Goal: Task Accomplishment & Management: Complete application form

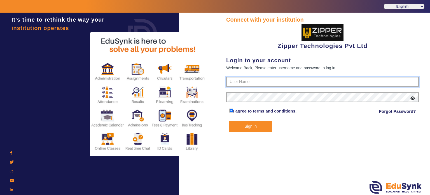
type input "1008790000"
click at [249, 129] on button "Sign In" at bounding box center [250, 125] width 43 height 11
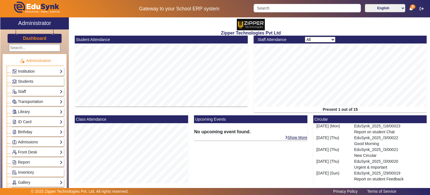
click at [39, 73] on link "Institution" at bounding box center [37, 71] width 51 height 6
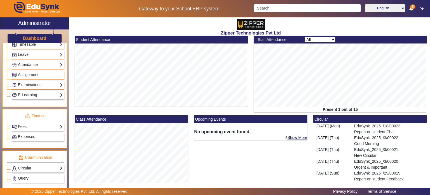
scroll to position [259, 0]
click at [34, 164] on link "Circular" at bounding box center [37, 167] width 51 height 6
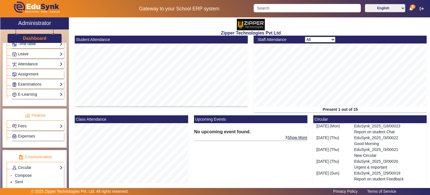
click at [28, 173] on link "Compose" at bounding box center [23, 175] width 17 height 4
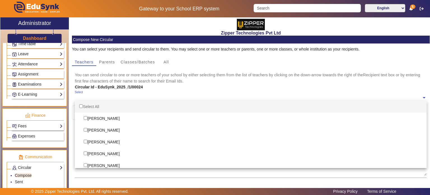
click at [130, 95] on input "text" at bounding box center [248, 97] width 347 height 5
click at [145, 61] on span "Classes/Batches" at bounding box center [138, 62] width 34 height 4
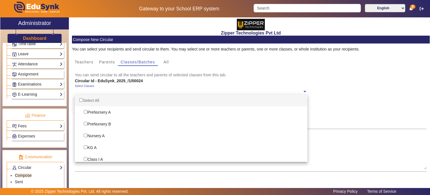
click at [130, 88] on div "Select Classes" at bounding box center [189, 90] width 228 height 12
click at [107, 100] on div "Select All" at bounding box center [191, 100] width 233 height 12
checkbox input "true"
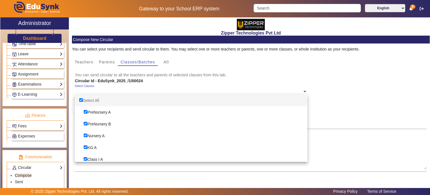
checkbox input "true"
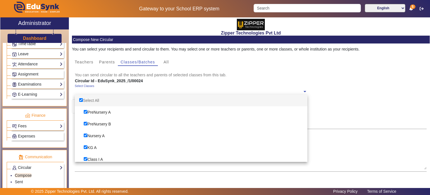
checkbox input "true"
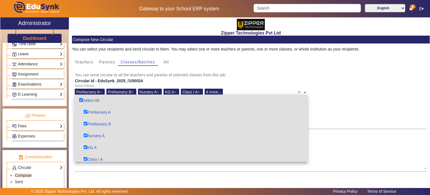
click at [264, 67] on mat-card-content "You can select your recipients and send circular to them. You may select one or…" at bounding box center [251, 123] width 358 height 160
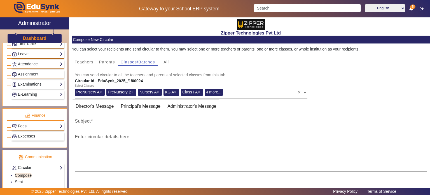
scroll to position [38, 0]
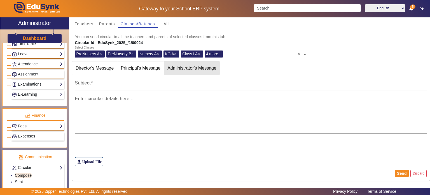
click at [188, 68] on span "Administrator's Message" at bounding box center [192, 67] width 56 height 13
click at [159, 68] on span "Principal's Message" at bounding box center [140, 67] width 46 height 13
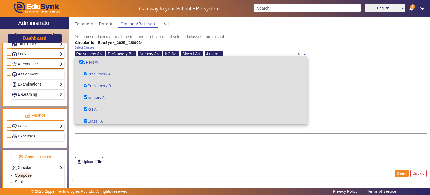
scroll to position [50, 0]
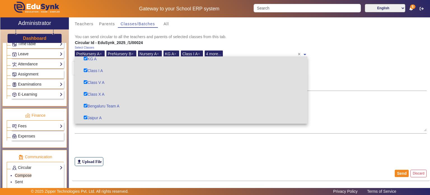
click at [218, 55] on span "4 more..." at bounding box center [213, 54] width 15 height 4
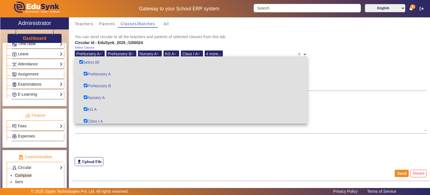
click at [82, 61] on input "Options List" at bounding box center [81, 62] width 4 height 4
checkbox input "false"
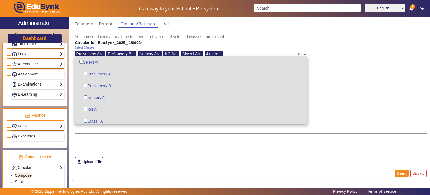
checkbox input "false"
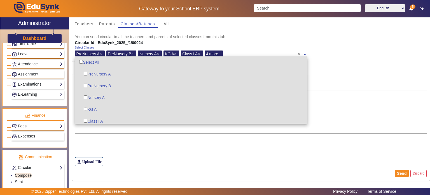
checkbox input "false"
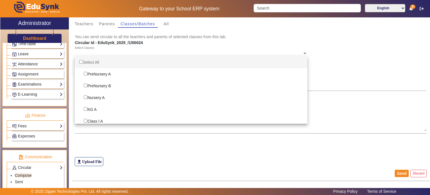
click at [82, 61] on input "Options List" at bounding box center [81, 62] width 4 height 4
checkbox input "true"
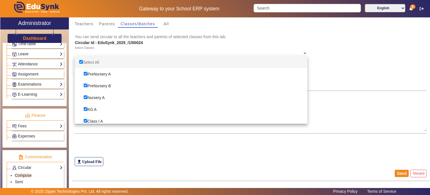
checkbox input "true"
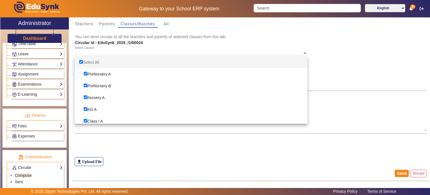
checkbox input "true"
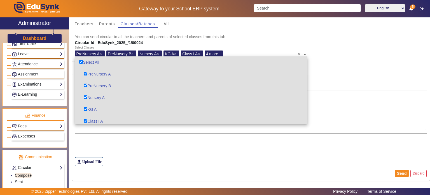
click at [82, 61] on input "Options List" at bounding box center [81, 62] width 4 height 4
checkbox input "false"
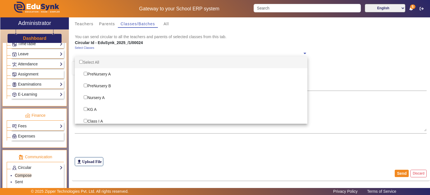
checkbox input "false"
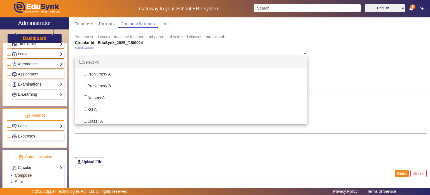
checkbox input "false"
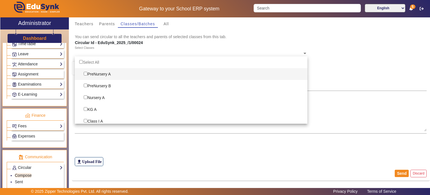
click at [87, 72] on input "Options List" at bounding box center [86, 74] width 4 height 4
checkbox input "true"
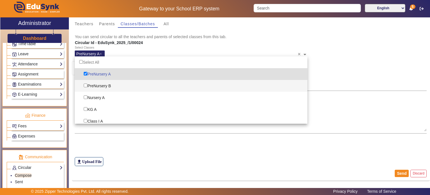
click at [87, 85] on div "PreNursery B" at bounding box center [191, 86] width 233 height 12
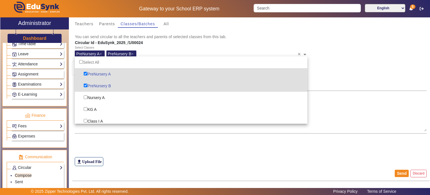
click at [87, 85] on div "PreNursery B" at bounding box center [191, 86] width 233 height 12
checkbox input "false"
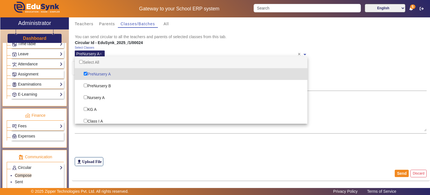
click at [122, 59] on div "Select All" at bounding box center [191, 62] width 233 height 12
checkbox input "true"
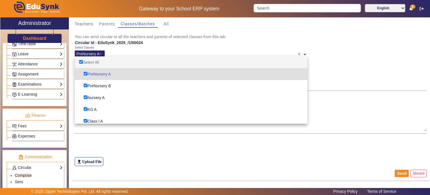
checkbox input "true"
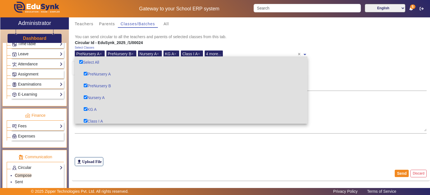
click at [98, 64] on div "Select All" at bounding box center [191, 62] width 233 height 12
checkbox input "false"
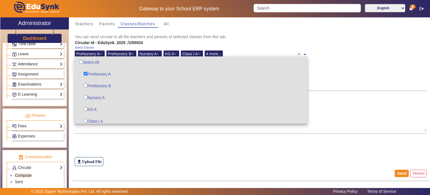
checkbox input "false"
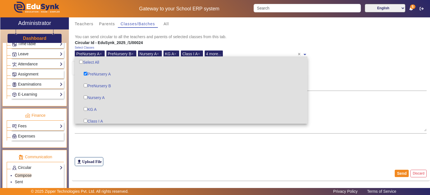
checkbox input "false"
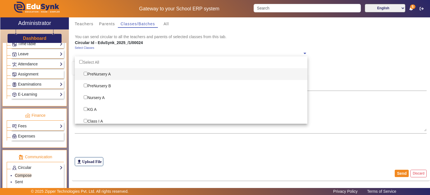
click at [101, 73] on div "PreNursery A" at bounding box center [191, 74] width 233 height 12
checkbox input "true"
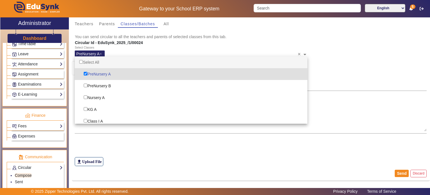
click at [143, 44] on b "Circular Id - EduSynk_2025_/1/00024" at bounding box center [109, 42] width 68 height 4
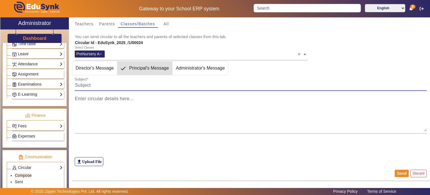
click at [143, 86] on input "Subject" at bounding box center [251, 85] width 352 height 7
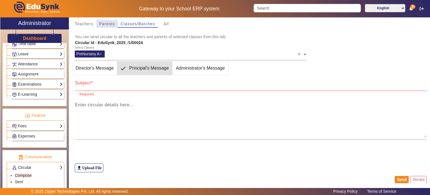
click at [114, 25] on span "Parents" at bounding box center [107, 24] width 16 height 4
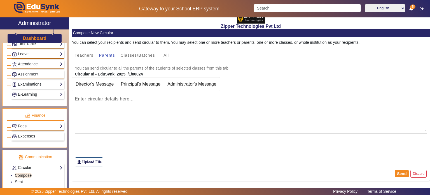
scroll to position [38, 0]
